Goal: Transaction & Acquisition: Book appointment/travel/reservation

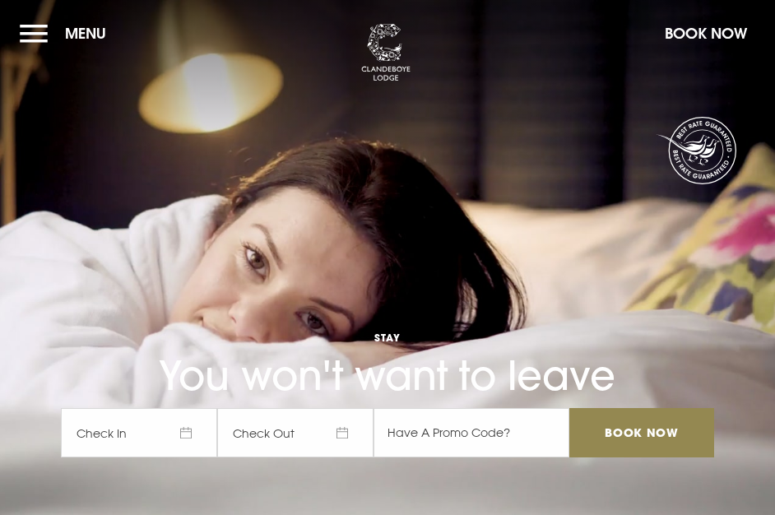
click at [677, 35] on button "Book Now" at bounding box center [705, 33] width 99 height 35
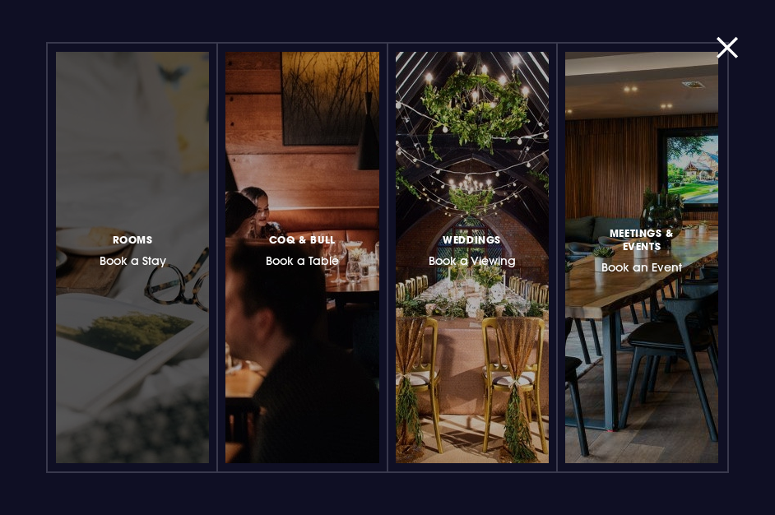
click at [128, 219] on div at bounding box center [132, 257] width 153 height 411
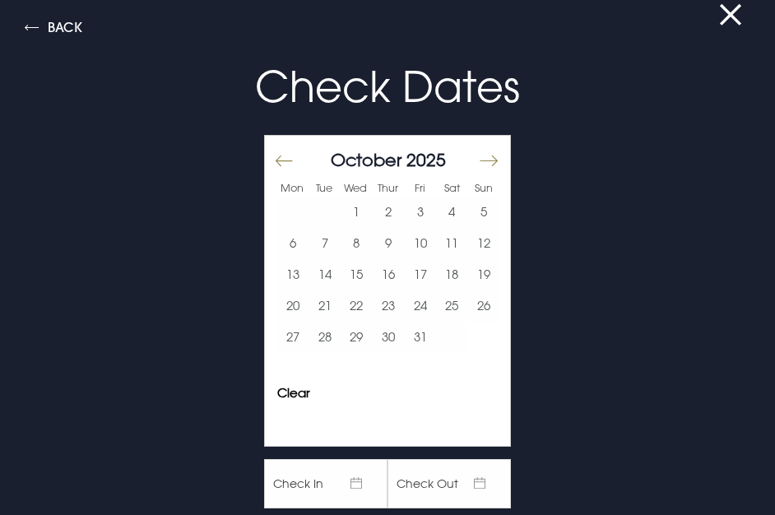
click at [479, 155] on button "Move forward to switch to the next month." at bounding box center [488, 160] width 20 height 35
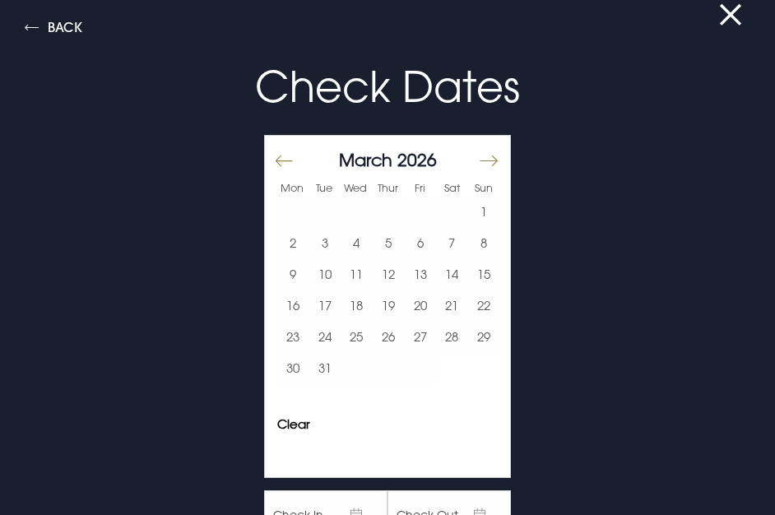
click at [479, 155] on button "Move forward to switch to the next month." at bounding box center [488, 160] width 20 height 35
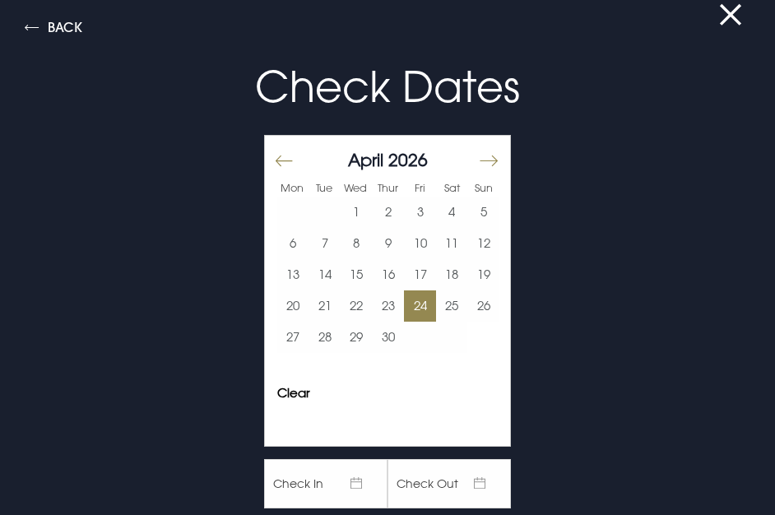
click at [420, 304] on button "24" at bounding box center [420, 305] width 32 height 31
click at [417, 306] on button "24" at bounding box center [420, 305] width 32 height 31
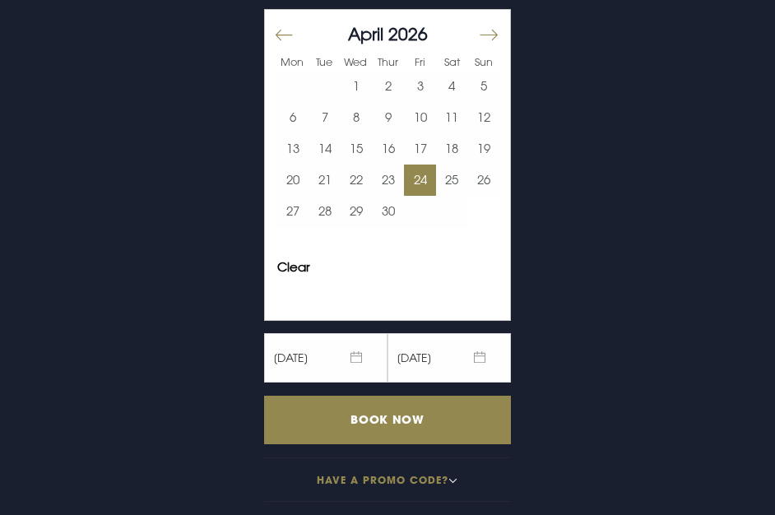
scroll to position [129, 0]
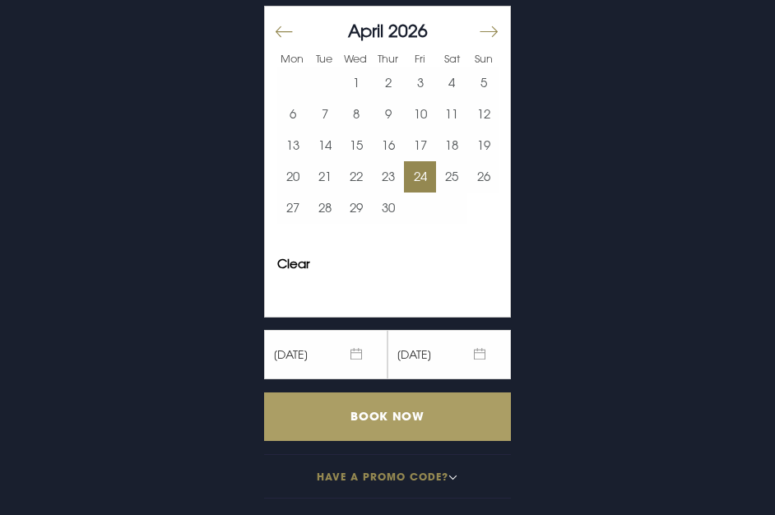
click at [373, 410] on input "Book Now" at bounding box center [387, 416] width 247 height 49
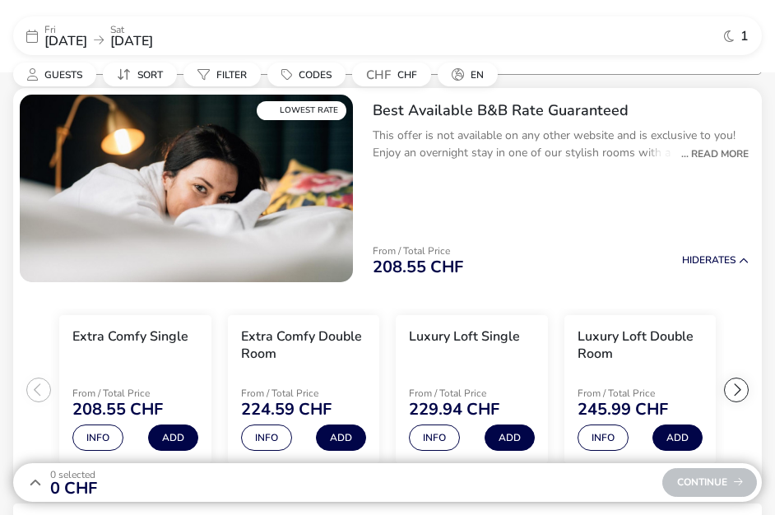
scroll to position [148, 0]
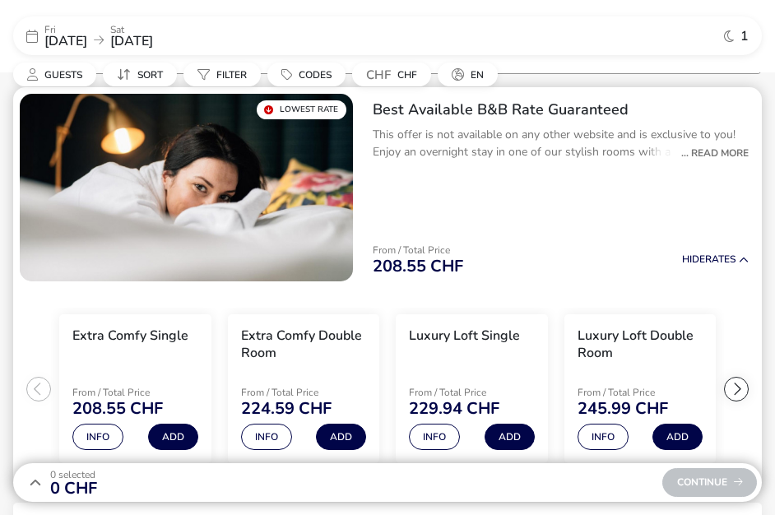
click at [277, 335] on h3 "Extra Comfy Double Room" at bounding box center [304, 344] width 126 height 35
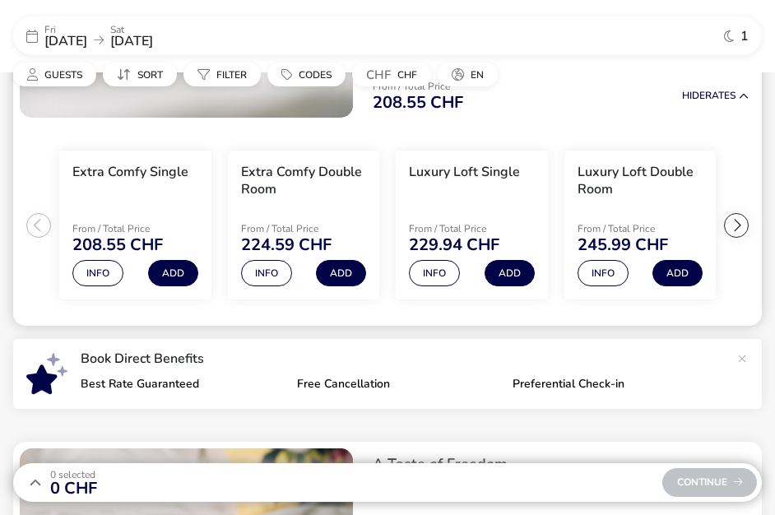
scroll to position [313, 0]
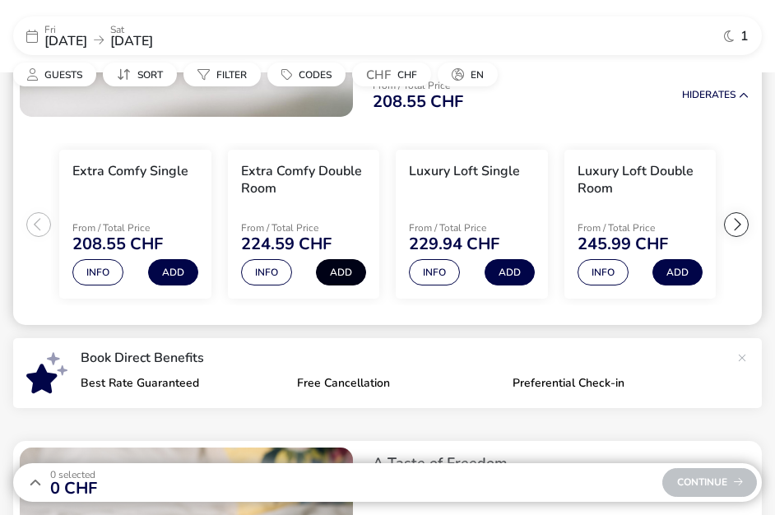
click at [350, 278] on button "Add" at bounding box center [341, 272] width 50 height 26
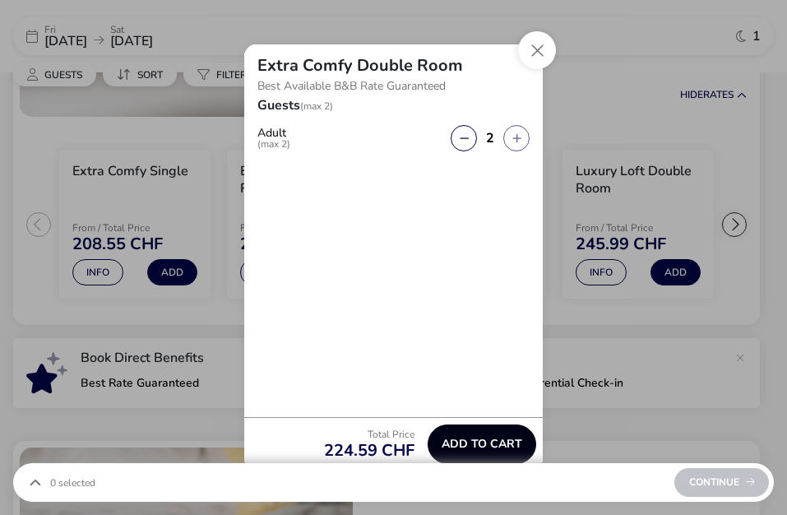
click at [490, 448] on span "Add to cart" at bounding box center [482, 444] width 81 height 12
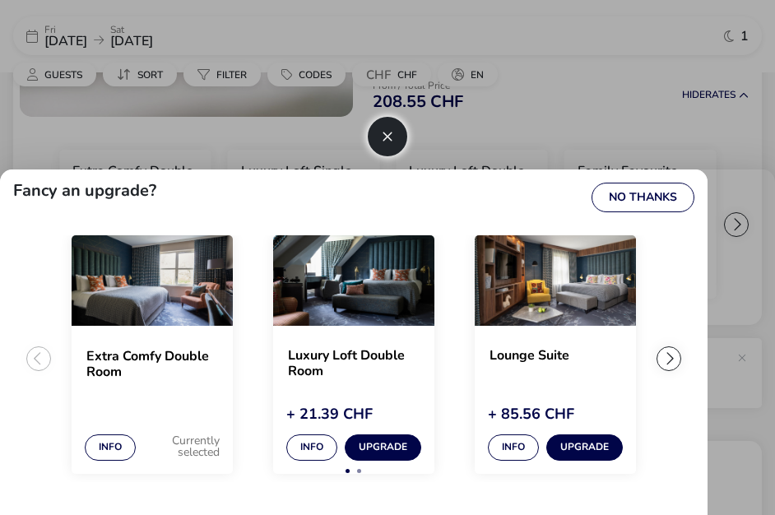
click at [162, 307] on img "1 / 4" at bounding box center [152, 280] width 161 height 90
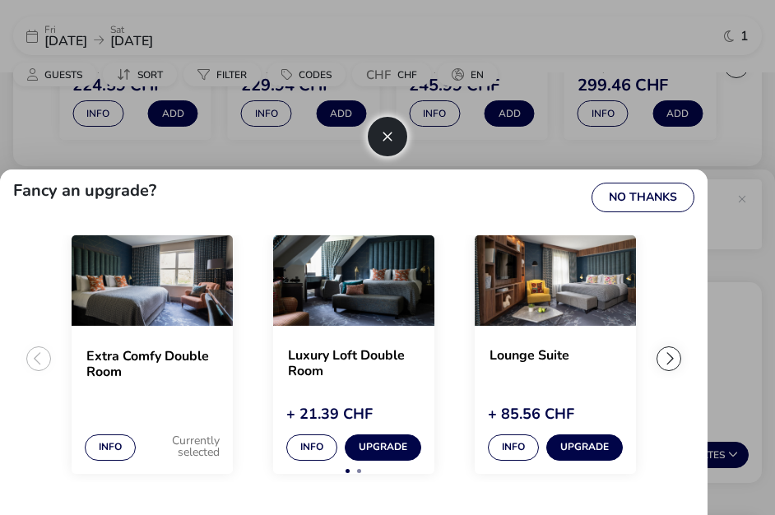
scroll to position [477, 0]
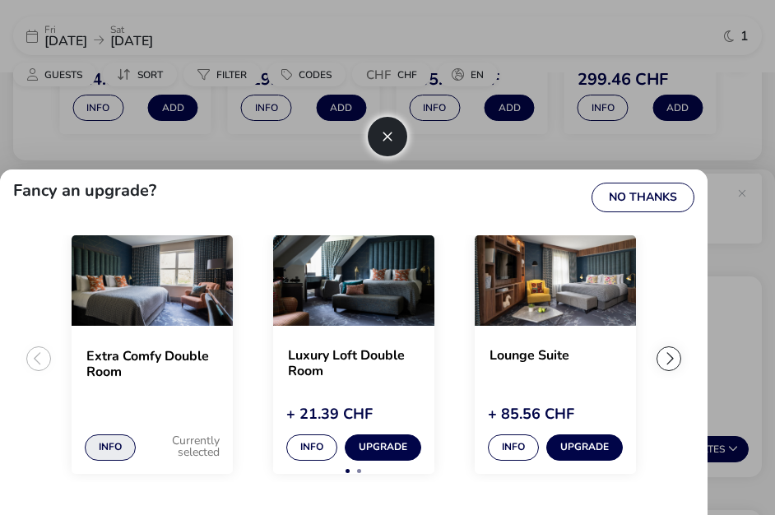
click at [114, 445] on button "Info" at bounding box center [110, 447] width 51 height 26
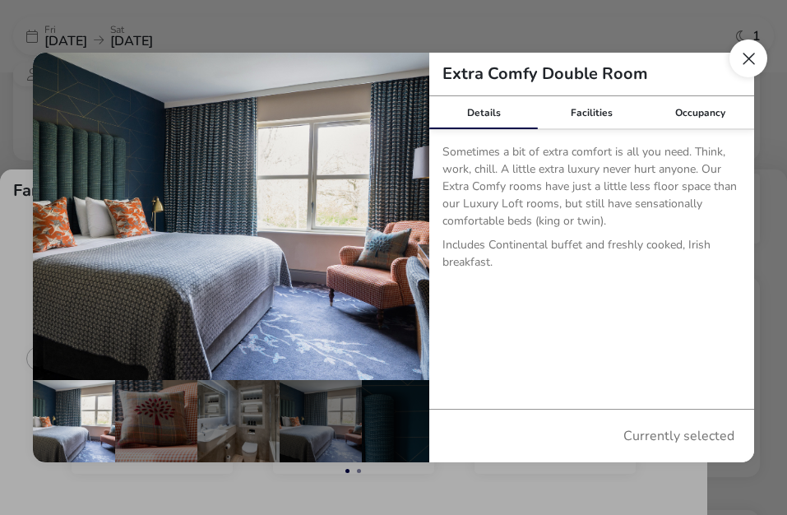
click at [755, 53] on button "Close dialog" at bounding box center [749, 58] width 38 height 38
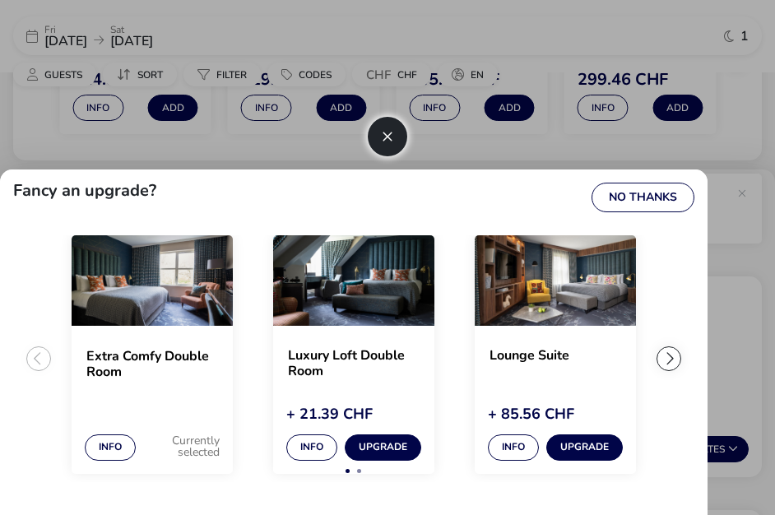
click at [379, 133] on button "button" at bounding box center [387, 136] width 39 height 39
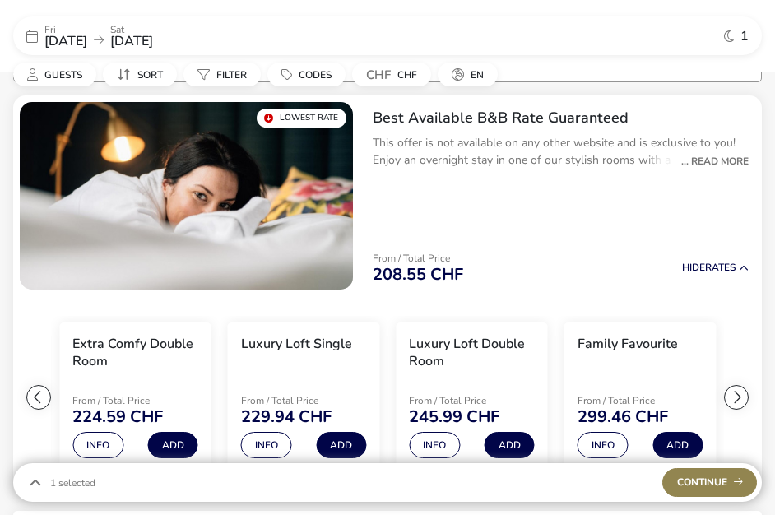
scroll to position [0, 0]
